Goal: Information Seeking & Learning: Learn about a topic

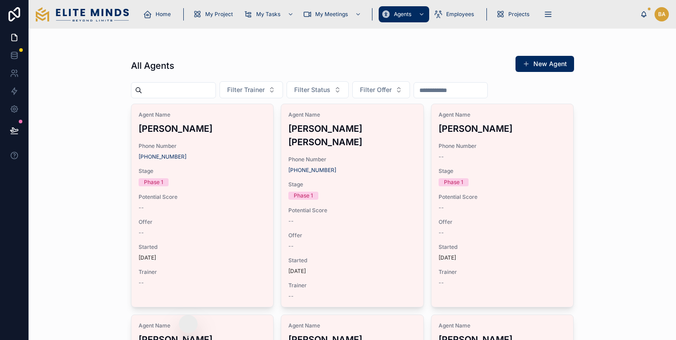
click at [178, 87] on input "text" at bounding box center [178, 90] width 73 height 13
type input "***"
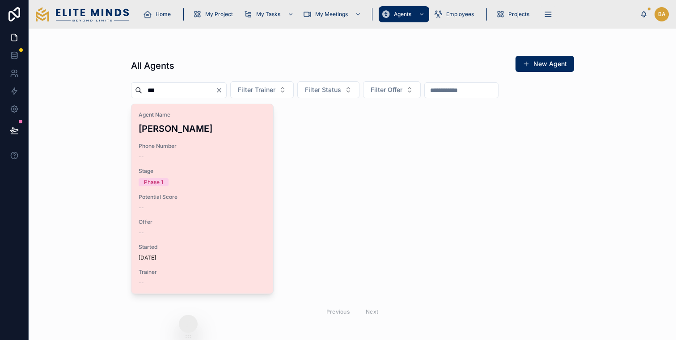
click at [174, 115] on span "Agent Name" at bounding box center [203, 114] width 128 height 7
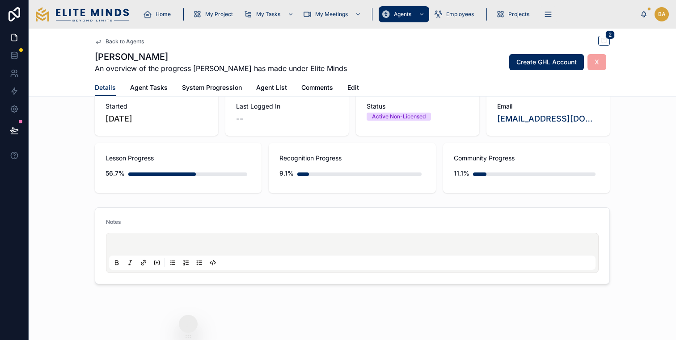
scroll to position [63, 0]
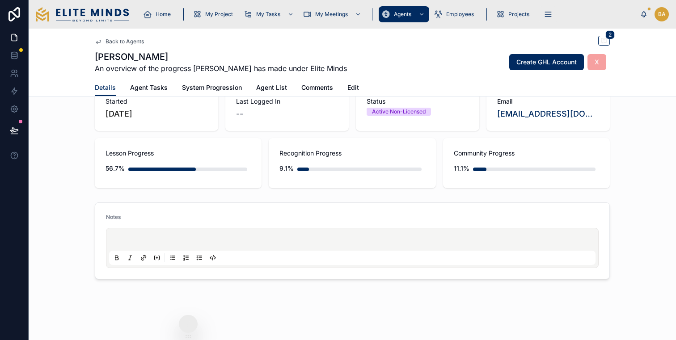
click at [180, 154] on span "Lesson Progress" at bounding box center [178, 153] width 145 height 9
click at [490, 146] on div "Community Progress 11.1%" at bounding box center [526, 163] width 167 height 50
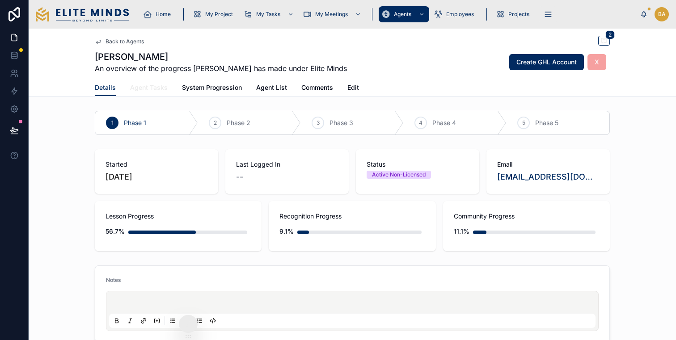
click at [142, 87] on span "Agent Tasks" at bounding box center [149, 87] width 38 height 9
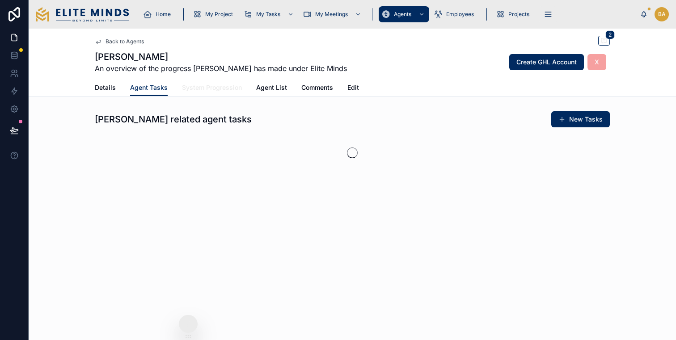
click at [183, 88] on span "System Progression" at bounding box center [212, 87] width 60 height 9
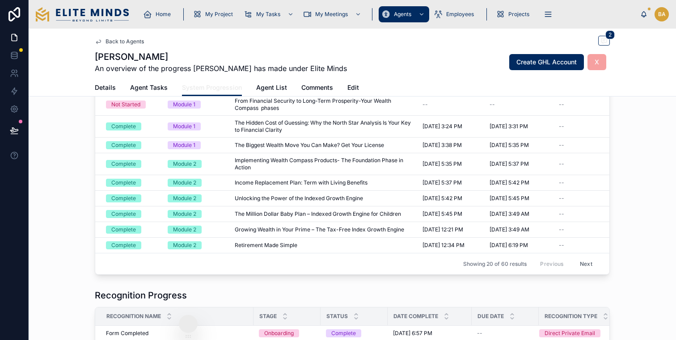
scroll to position [132, 0]
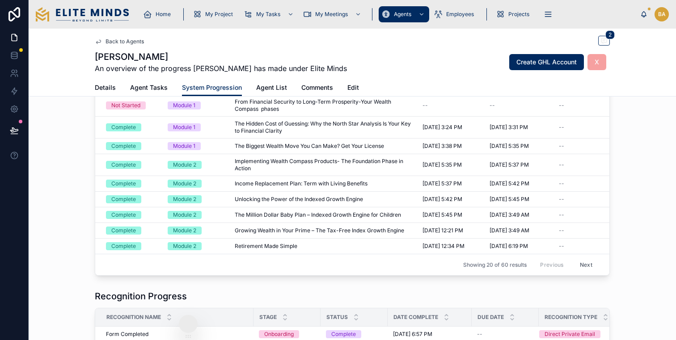
click at [587, 266] on button "Next" at bounding box center [586, 265] width 25 height 14
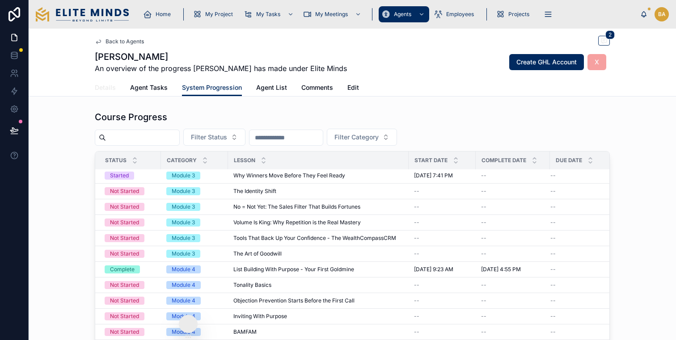
click at [107, 88] on span "Details" at bounding box center [105, 87] width 21 height 9
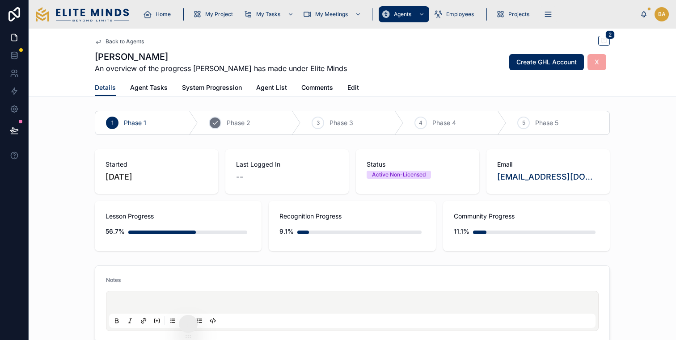
click at [238, 126] on span "Phase 2" at bounding box center [239, 123] width 24 height 9
click at [147, 125] on div "Phase 1" at bounding box center [146, 122] width 103 height 23
click at [142, 125] on span "Phase 1" at bounding box center [135, 123] width 22 height 9
click at [107, 123] on div "1" at bounding box center [112, 123] width 13 height 13
click at [238, 128] on div "2 Phase 2" at bounding box center [249, 122] width 103 height 23
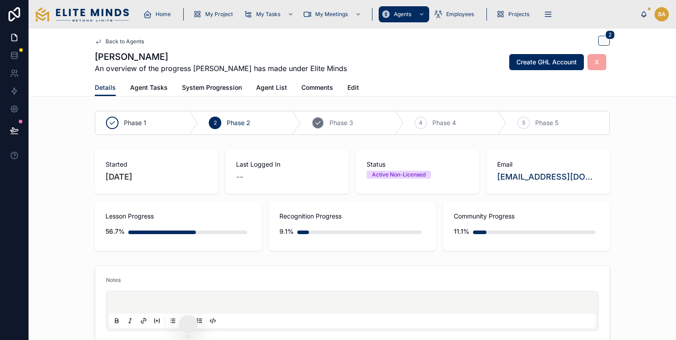
click at [317, 127] on div "3" at bounding box center [318, 123] width 13 height 13
click at [407, 119] on span "Phase 4" at bounding box center [414, 123] width 24 height 9
click at [506, 124] on span "Phase 5" at bounding box center [505, 123] width 23 height 9
click at [115, 124] on icon at bounding box center [112, 122] width 7 height 7
click at [320, 94] on link "Comments" at bounding box center [318, 89] width 32 height 18
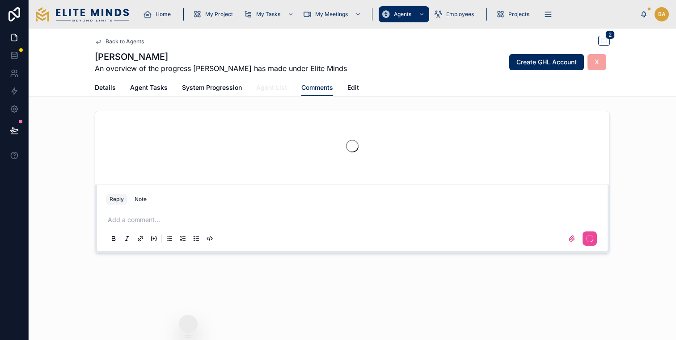
click at [270, 95] on link "Agent List" at bounding box center [271, 89] width 31 height 18
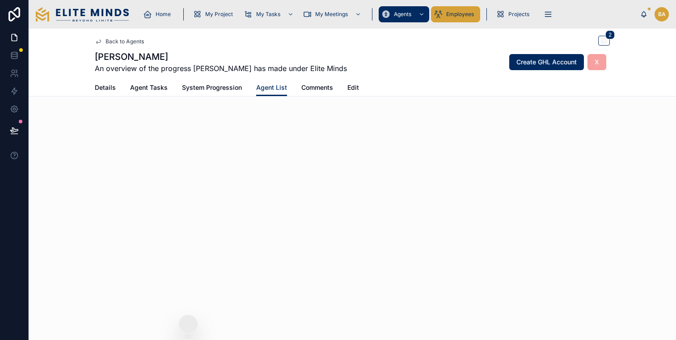
click at [453, 10] on div "Employees" at bounding box center [456, 14] width 44 height 14
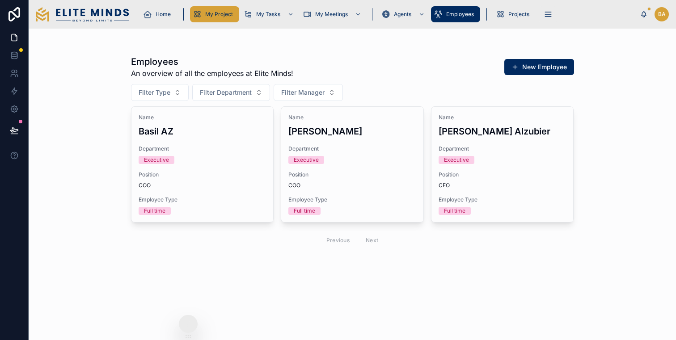
click at [213, 20] on div "My Project" at bounding box center [215, 14] width 44 height 14
